Goal: Task Accomplishment & Management: Complete application form

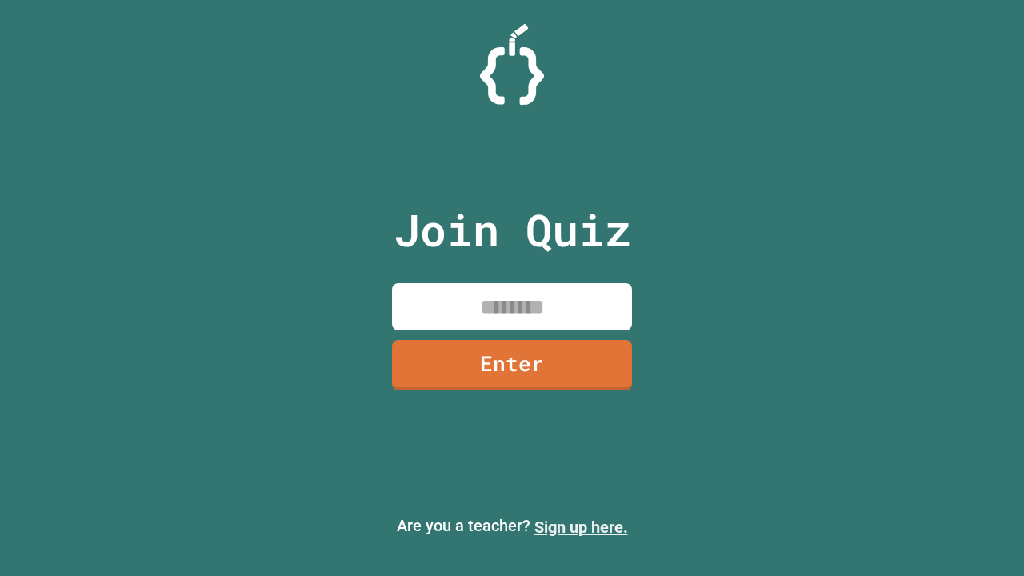
click at [581, 527] on link "Sign up here." at bounding box center [581, 527] width 94 height 19
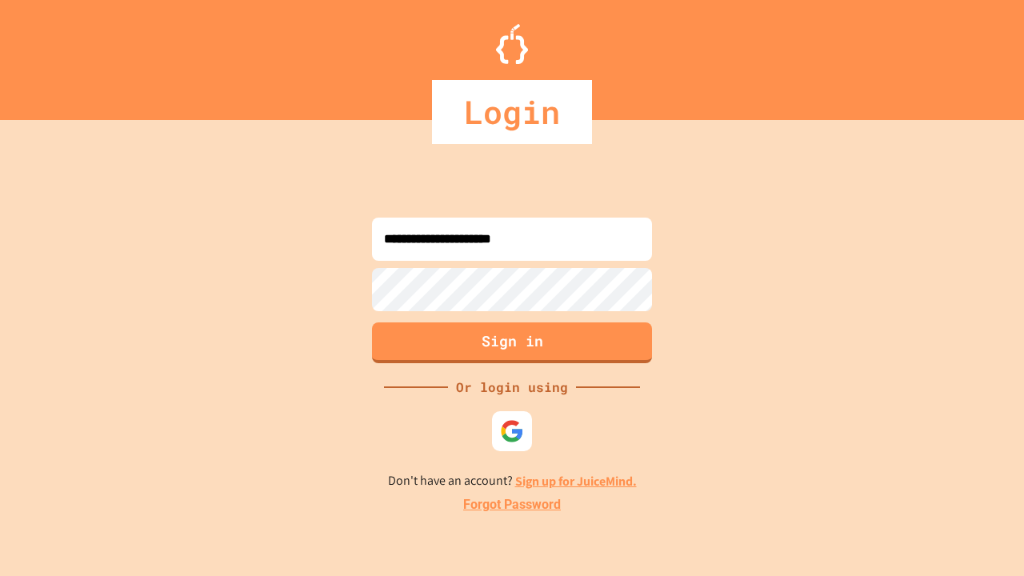
type input "**********"
